Goal: Navigation & Orientation: Find specific page/section

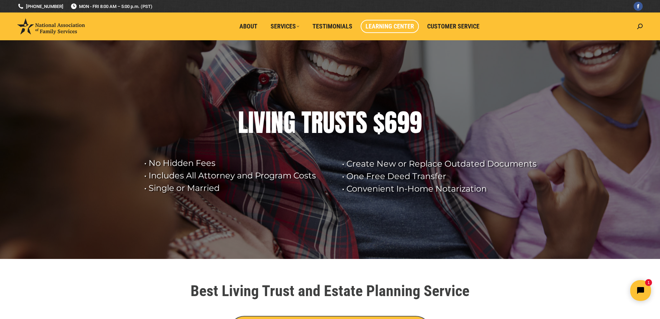
click at [395, 24] on span "Learning Center" at bounding box center [390, 27] width 49 height 8
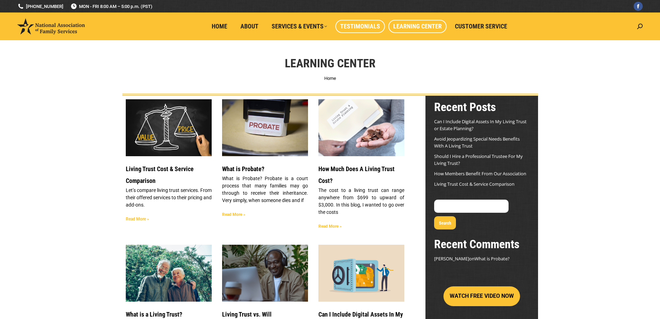
click at [362, 24] on span "Testimonials" at bounding box center [360, 27] width 40 height 8
